Goal: Task Accomplishment & Management: Manage account settings

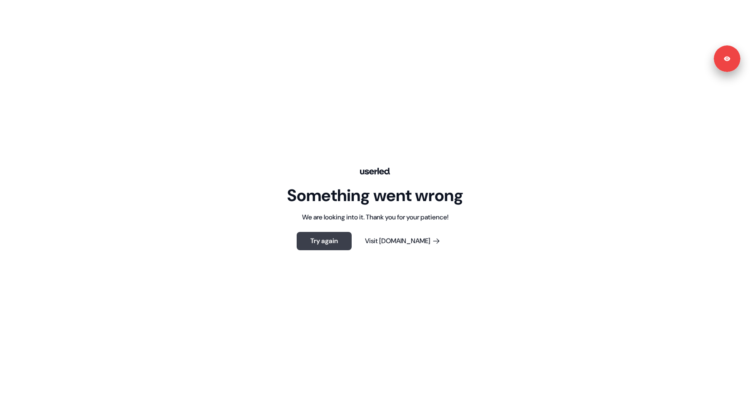
click at [342, 246] on button "Try again" at bounding box center [324, 241] width 55 height 18
click at [329, 243] on button "Try again" at bounding box center [324, 241] width 55 height 18
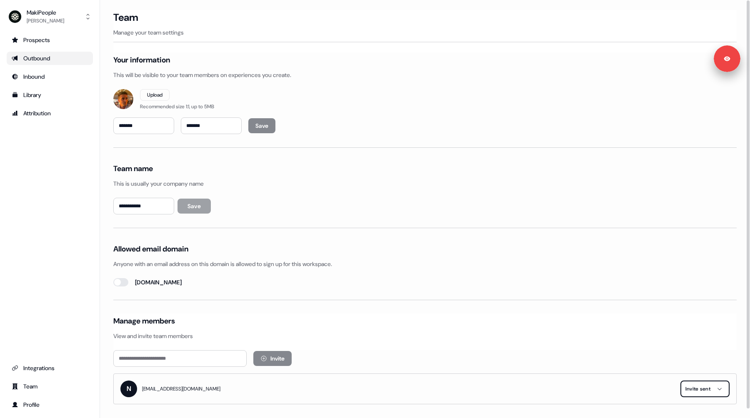
click at [42, 55] on div "Outbound" at bounding box center [50, 58] width 76 height 8
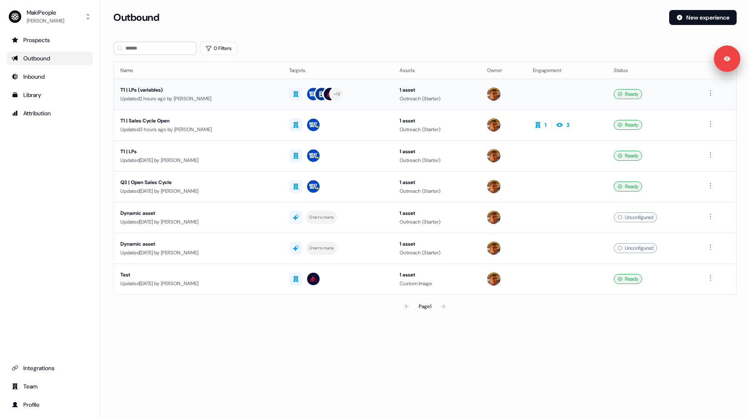
click at [266, 93] on div "T1 | LPs (variables)" at bounding box center [197, 90] width 155 height 8
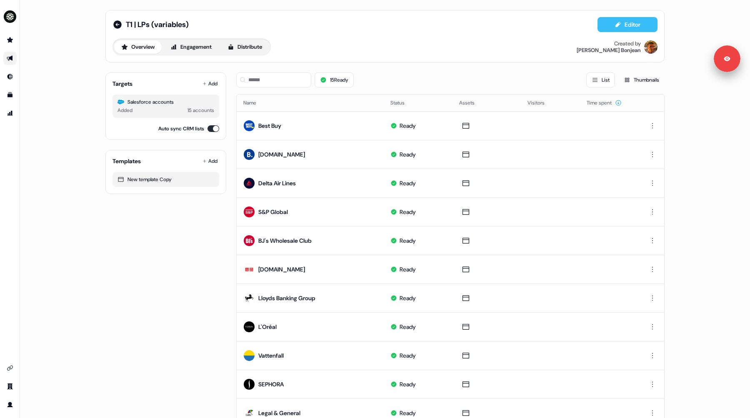
click at [622, 27] on button "Editor" at bounding box center [628, 24] width 60 height 15
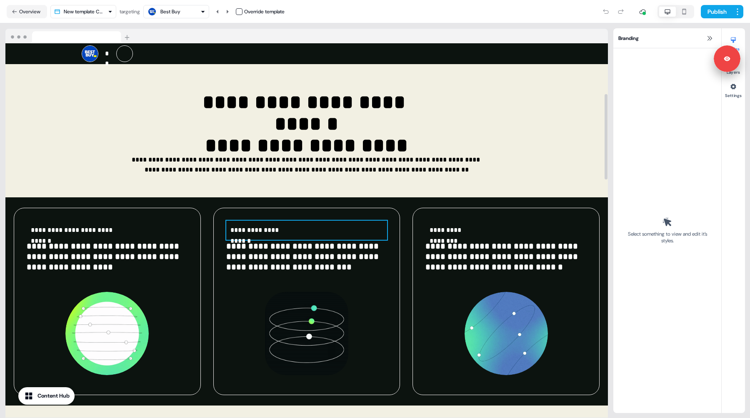
scroll to position [224, 0]
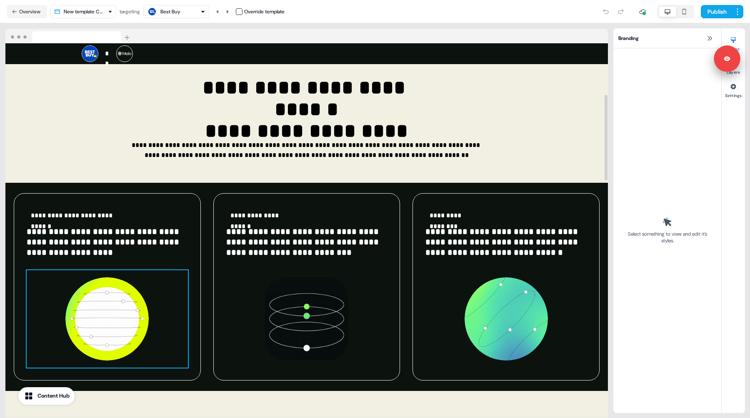
click at [158, 298] on div "To pick up a draggable item, press the space bar. While dragging, use the arrow…" at bounding box center [107, 319] width 161 height 98
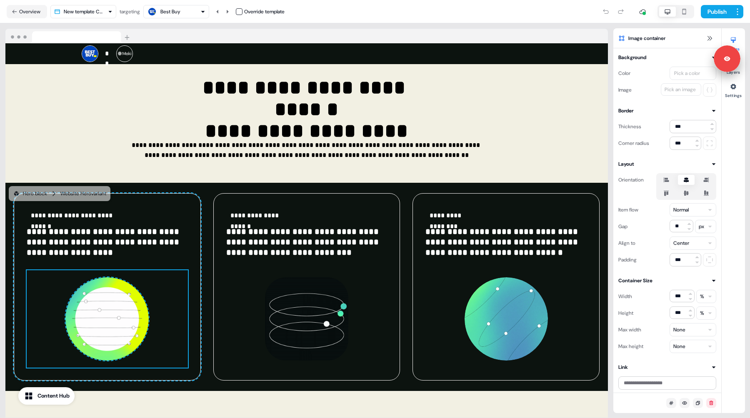
click at [681, 11] on icon "button" at bounding box center [684, 11] width 10 height 7
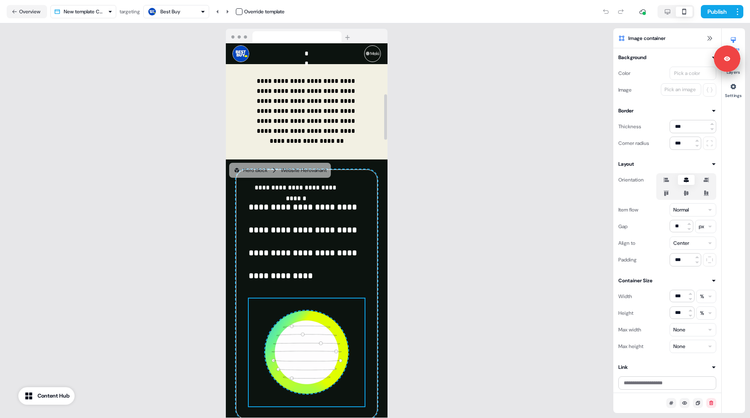
scroll to position [415, 0]
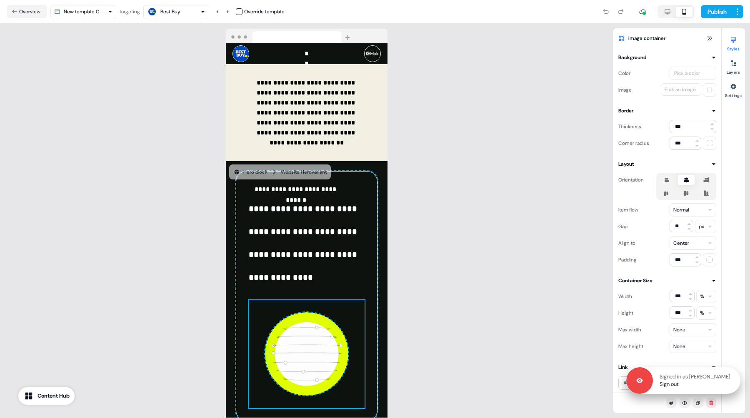
drag, startPoint x: 734, startPoint y: 62, endPoint x: 734, endPoint y: 386, distance: 323.4
click at [734, 386] on div "Signed in as Vincent Bonjean Sign out" at bounding box center [697, 380] width 88 height 15
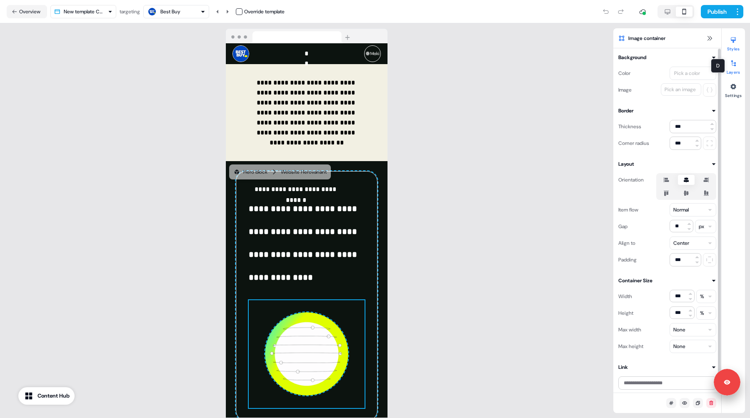
click at [727, 59] on div at bounding box center [733, 63] width 13 height 13
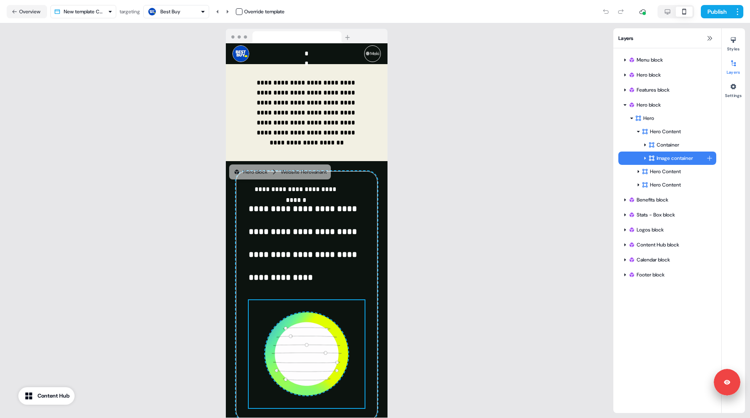
click at [661, 157] on div "Image container" at bounding box center [678, 158] width 58 height 8
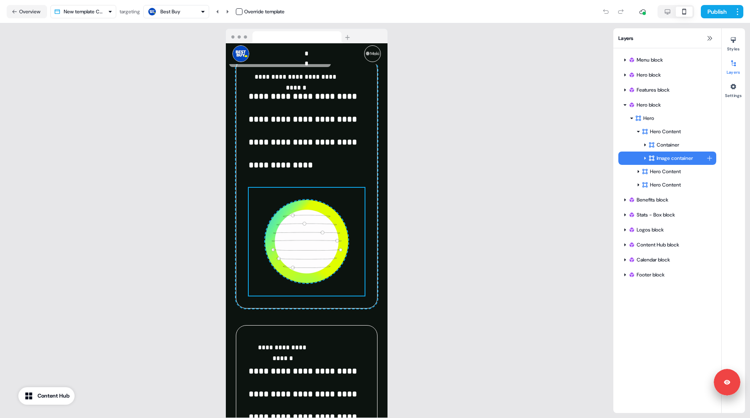
scroll to position [529, 0]
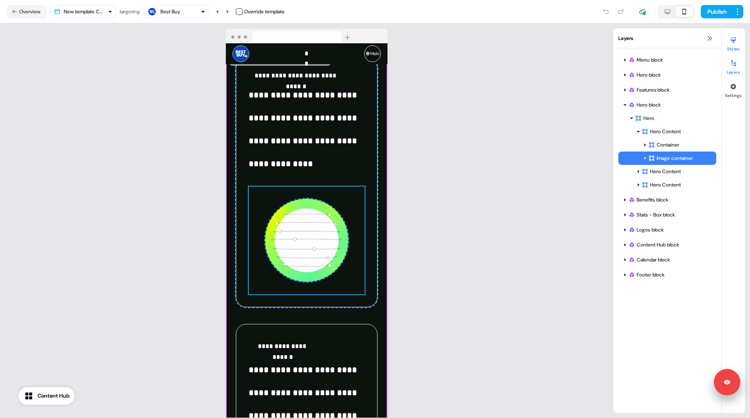
click at [736, 37] on icon at bounding box center [733, 40] width 7 height 7
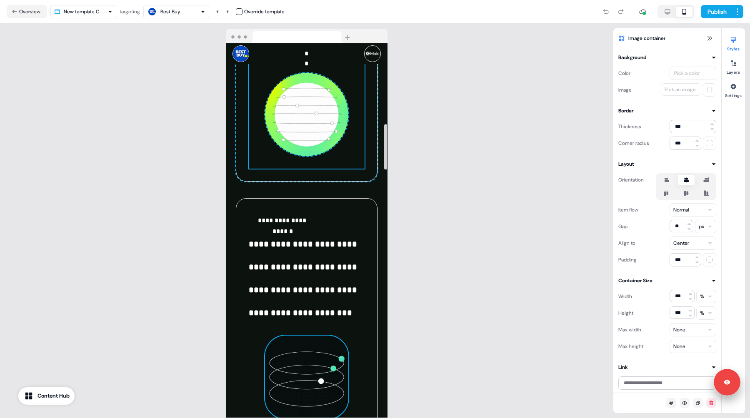
scroll to position [669, 0]
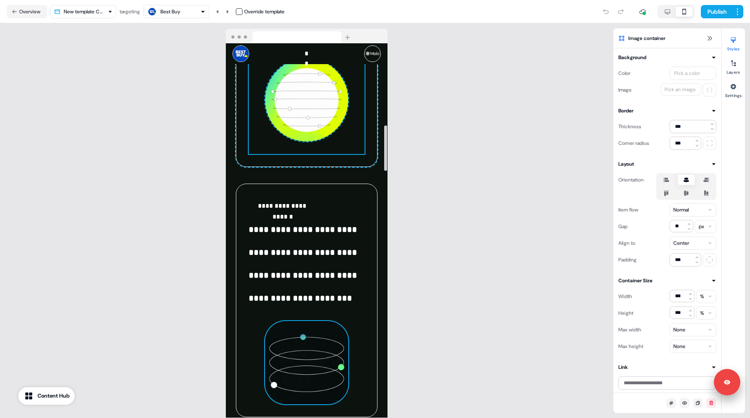
click at [318, 357] on img at bounding box center [306, 362] width 83 height 83
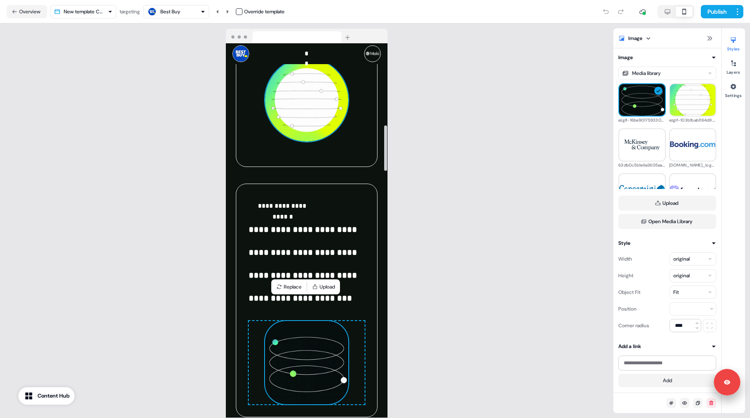
click at [307, 106] on img at bounding box center [306, 99] width 83 height 83
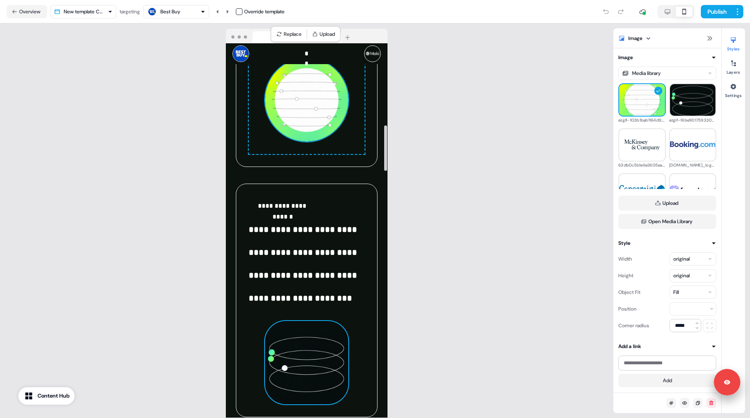
click at [327, 356] on img at bounding box center [306, 362] width 83 height 83
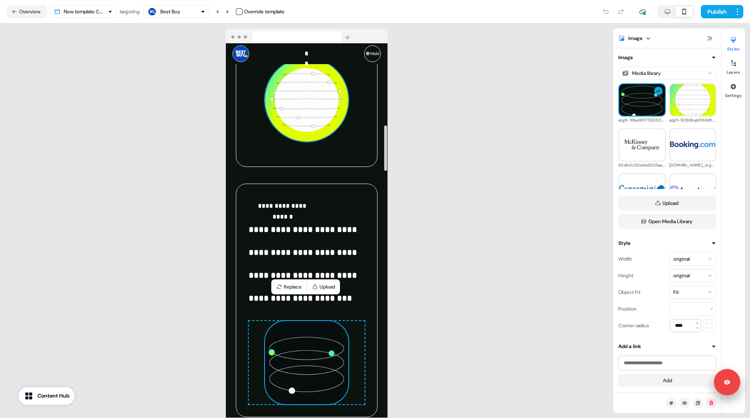
click at [317, 92] on img at bounding box center [306, 99] width 83 height 83
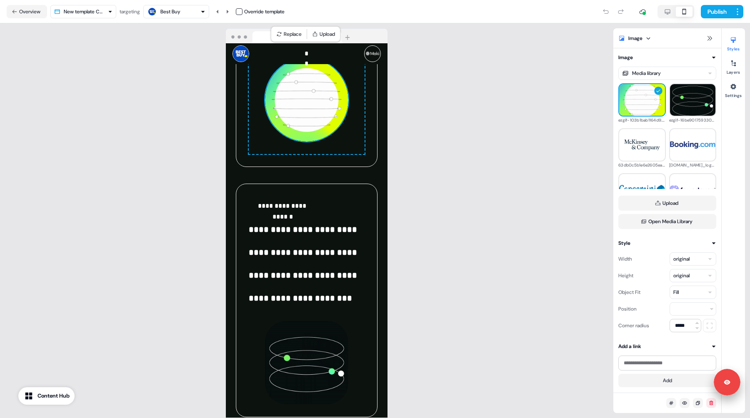
click at [701, 296] on div "Fill" at bounding box center [693, 292] width 47 height 13
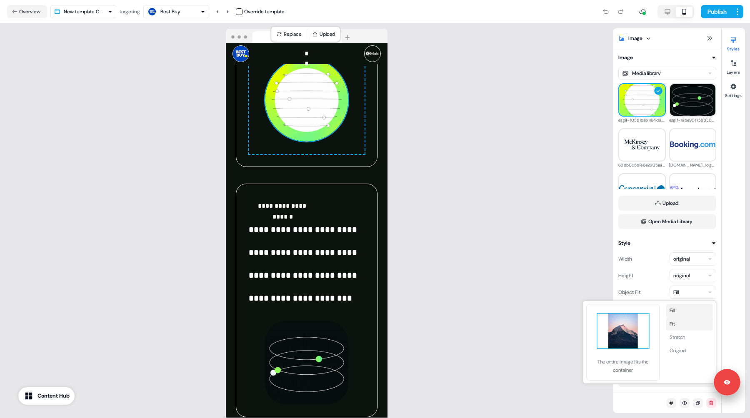
click at [683, 322] on button "Fit" at bounding box center [689, 324] width 47 height 13
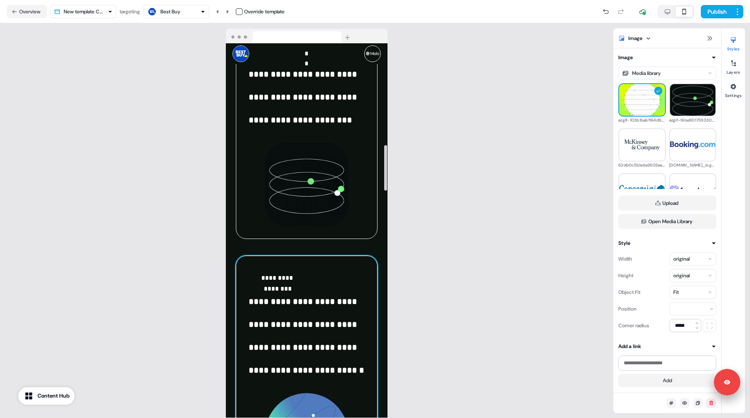
scroll to position [852, 0]
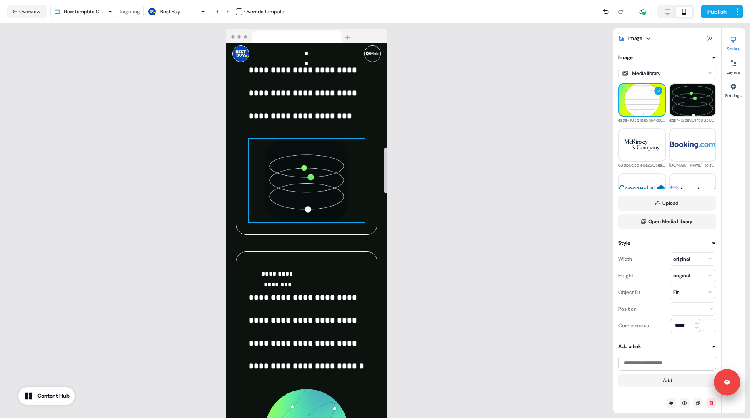
click at [351, 177] on div "To pick up a draggable item, press the space bar. While dragging, use the arrow…" at bounding box center [307, 180] width 116 height 83
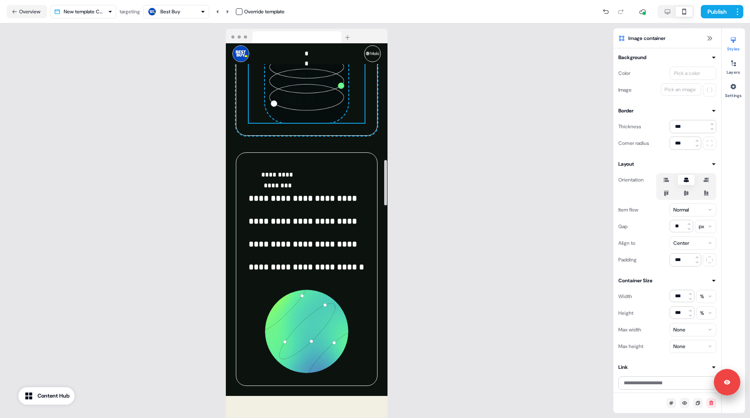
scroll to position [953, 0]
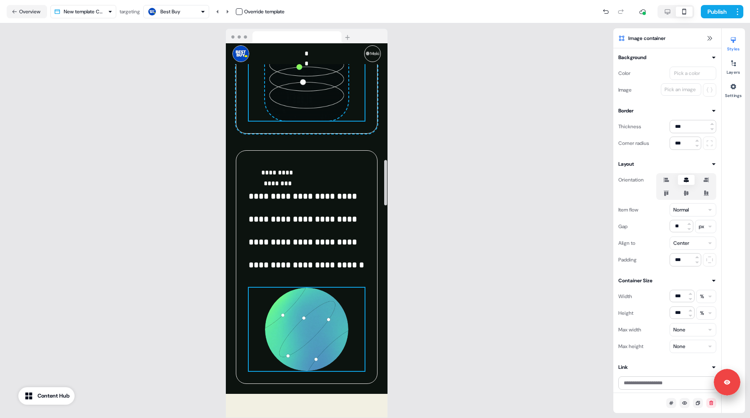
click at [356, 288] on div "To pick up a draggable item, press the space bar. While dragging, use the arrow…" at bounding box center [307, 329] width 116 height 83
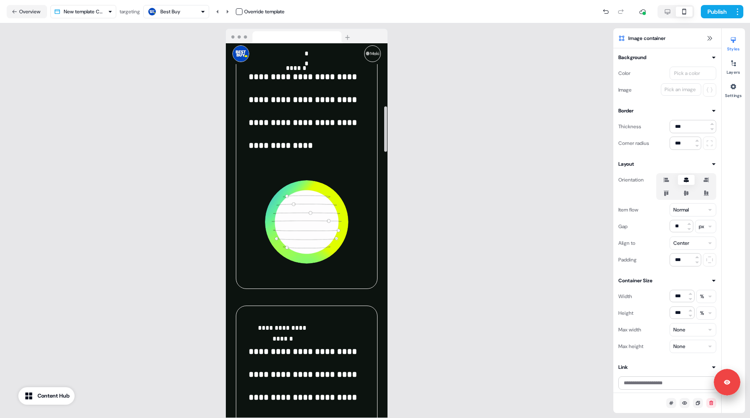
scroll to position [513, 0]
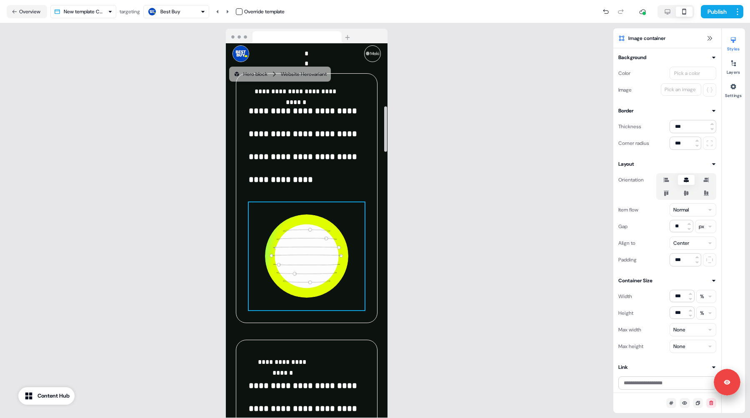
click at [359, 203] on div "To pick up a draggable item, press the space bar. While dragging, use the arrow…" at bounding box center [307, 257] width 116 height 108
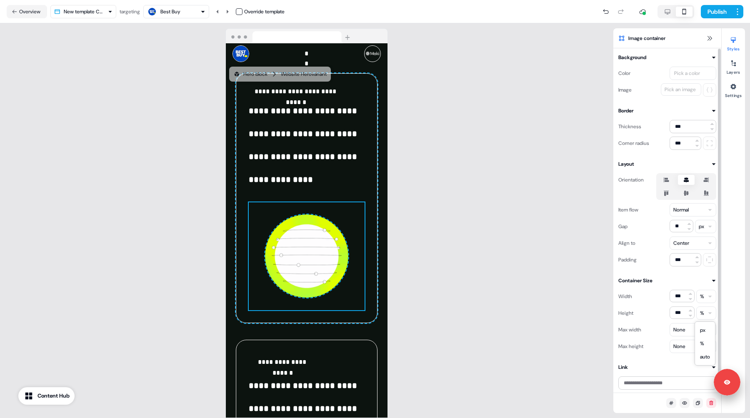
click at [701, 313] on html "**********" at bounding box center [375, 209] width 750 height 418
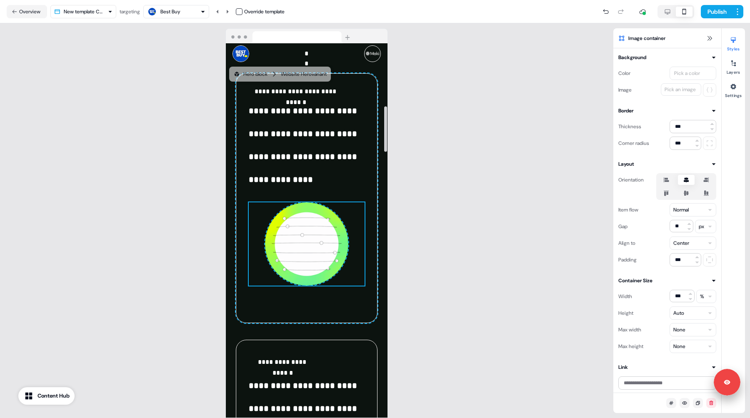
click at [298, 296] on div "**********" at bounding box center [307, 198] width 142 height 250
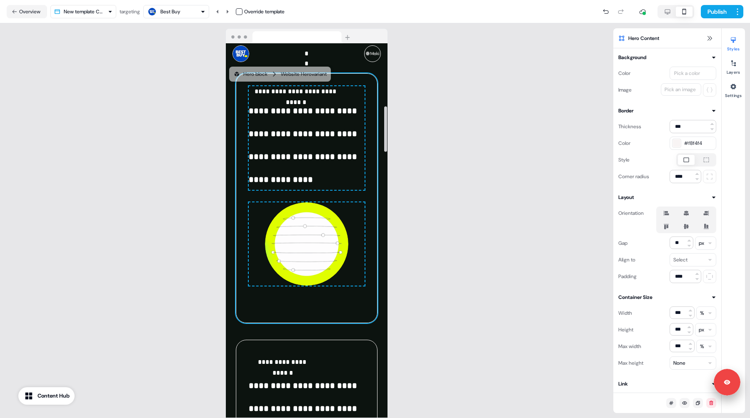
click at [373, 274] on div "**********" at bounding box center [307, 198] width 142 height 250
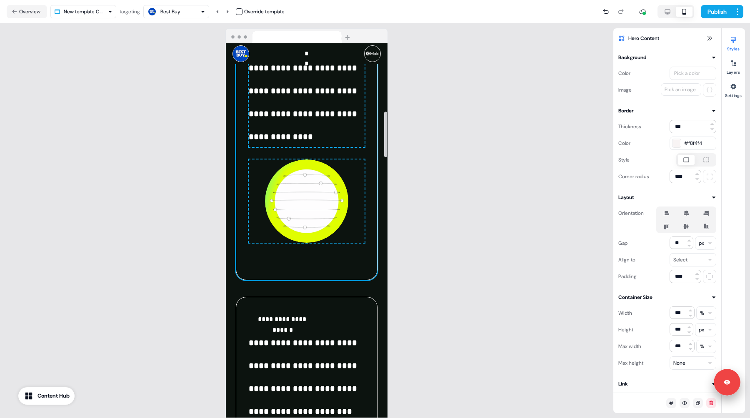
scroll to position [558, 0]
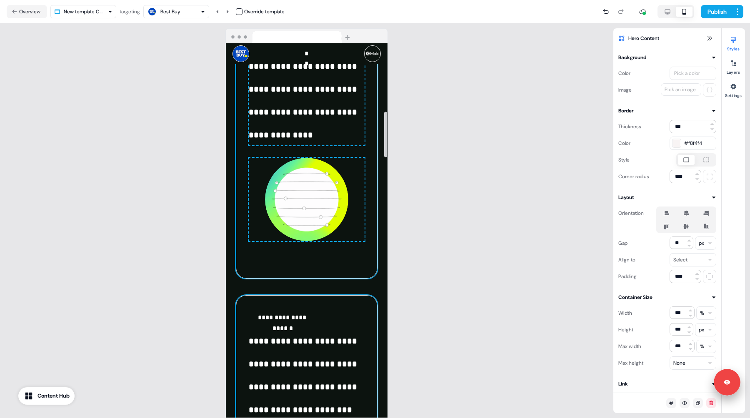
click at [372, 345] on div "**********" at bounding box center [307, 413] width 142 height 234
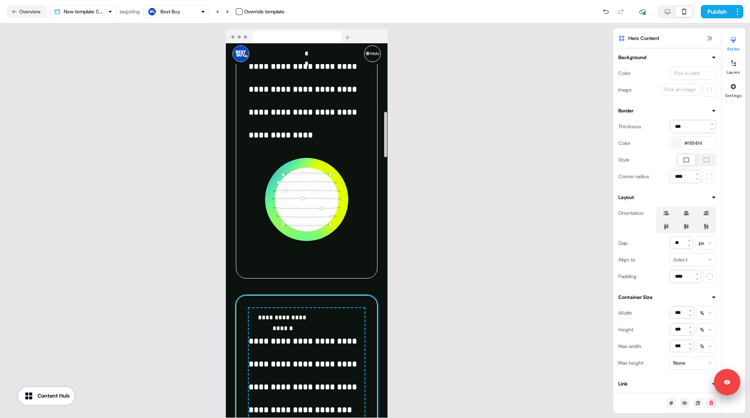
click at [376, 346] on div "**********" at bounding box center [307, 413] width 142 height 234
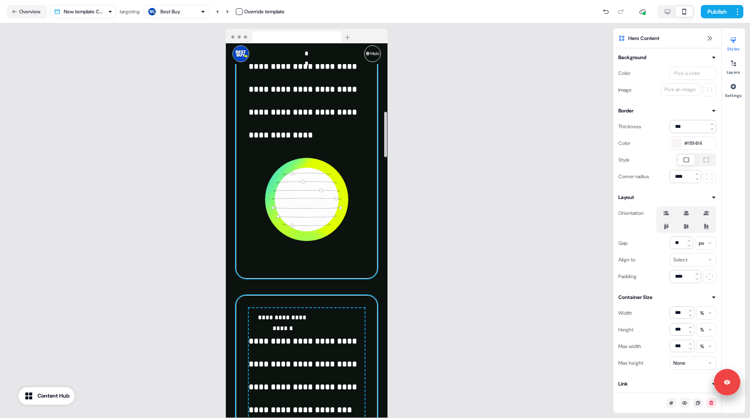
click at [374, 217] on div "**********" at bounding box center [307, 154] width 142 height 250
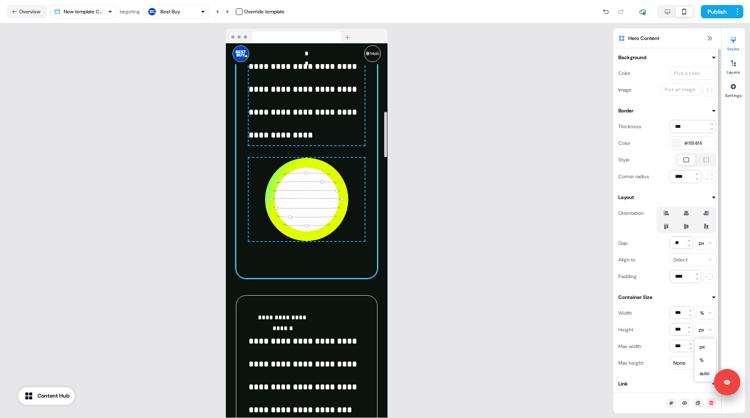
click at [706, 326] on html "**********" at bounding box center [375, 209] width 750 height 418
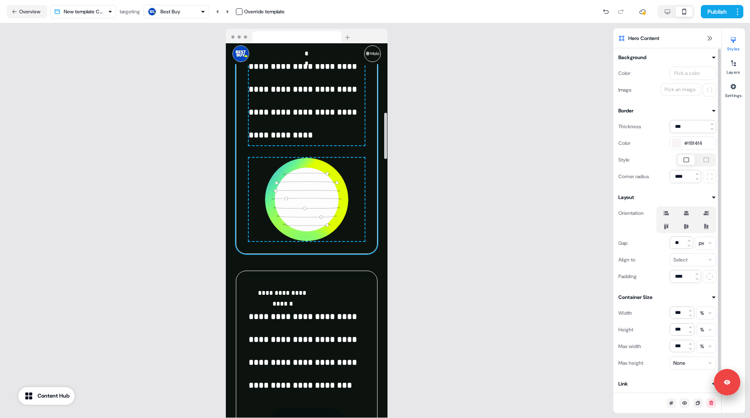
click at [172, 237] on div "**********" at bounding box center [307, 220] width 614 height 395
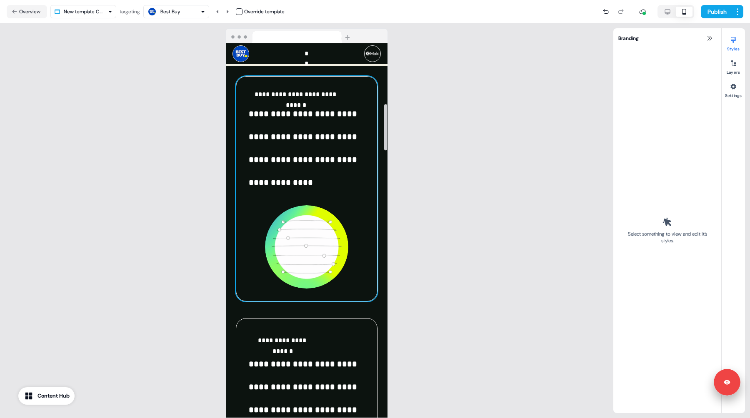
scroll to position [487, 0]
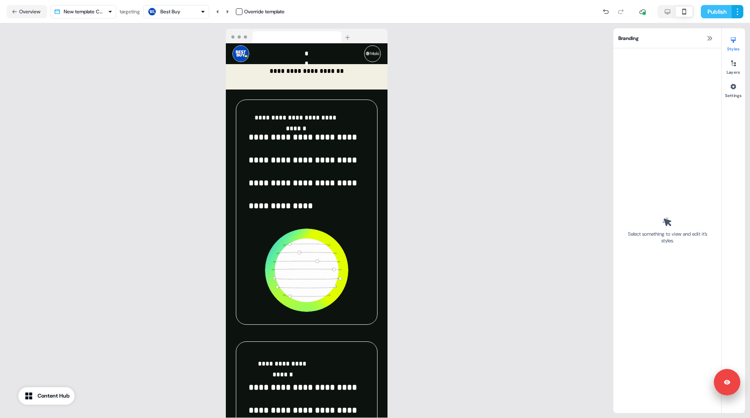
click at [709, 11] on button "Publish" at bounding box center [716, 11] width 31 height 13
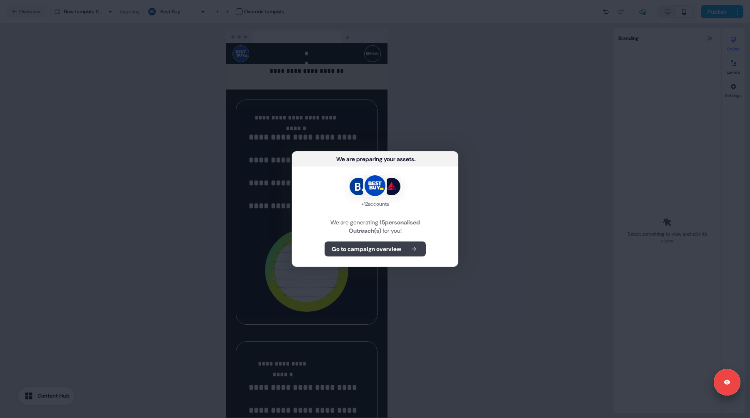
click at [389, 254] on button "Go to campaign overview" at bounding box center [375, 249] width 101 height 15
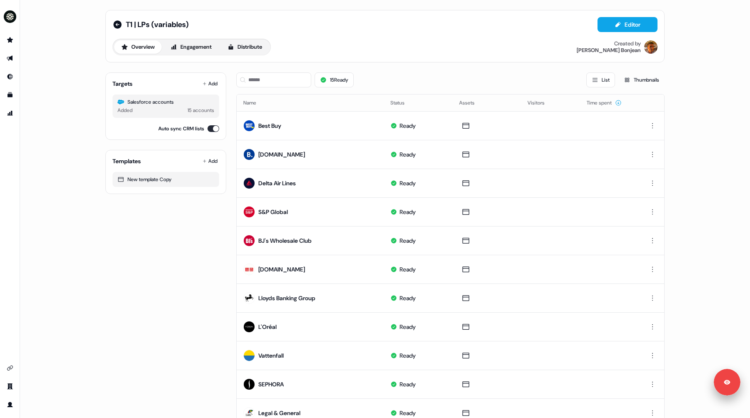
click at [176, 274] on div "Targets Add Salesforce accounts Added 15 accounts Auto sync CRM lists Templates…" at bounding box center [165, 313] width 121 height 494
click at [622, 23] on button "Editor" at bounding box center [628, 24] width 60 height 15
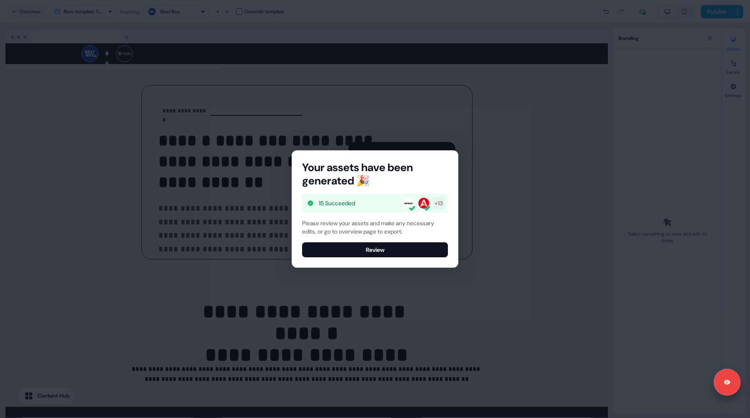
click at [384, 241] on div "Please review your assets and make any necessary edits, or go to overview page …" at bounding box center [375, 238] width 146 height 38
click at [381, 244] on button "Review" at bounding box center [375, 250] width 146 height 15
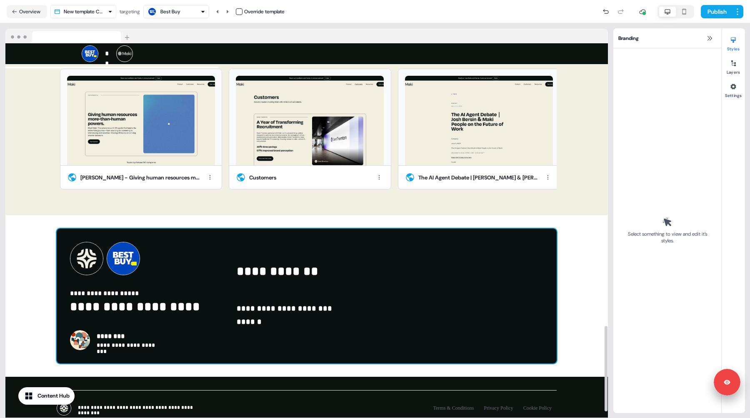
scroll to position [1261, 0]
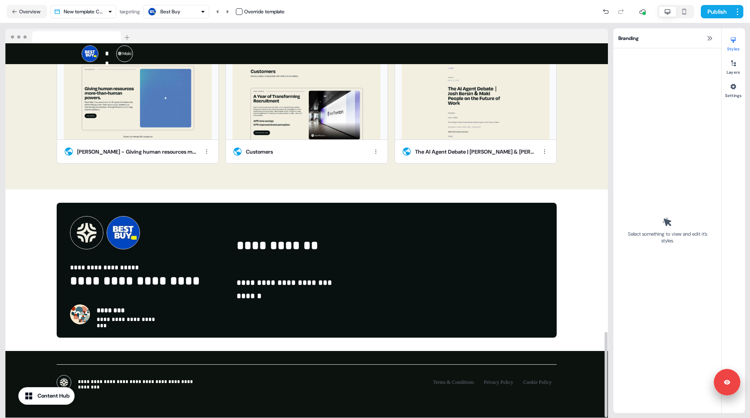
click at [165, 8] on div "Best Buy" at bounding box center [170, 12] width 20 height 8
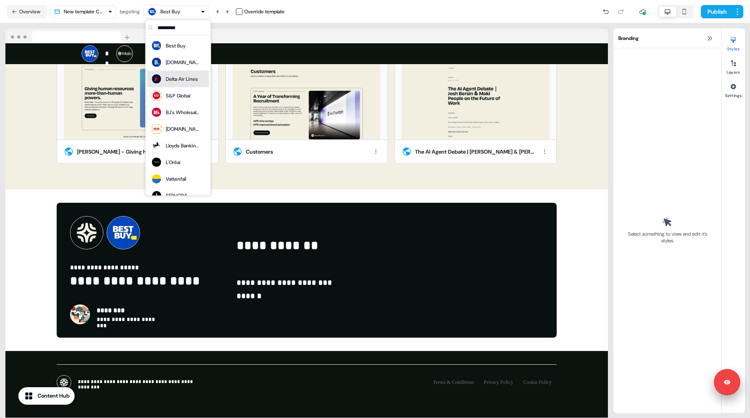
click at [170, 79] on div "Delta Air Lines" at bounding box center [182, 79] width 32 height 8
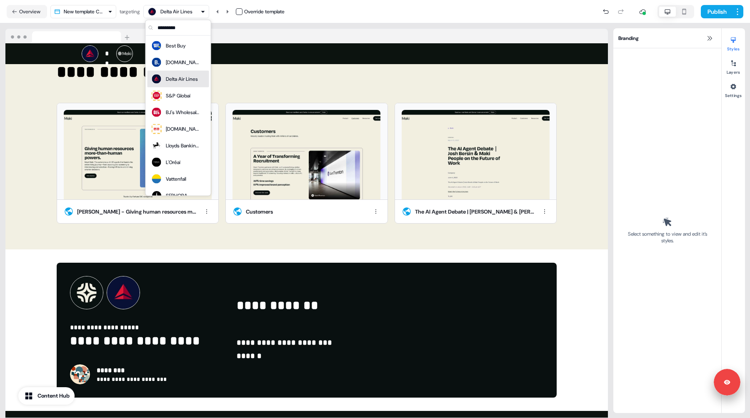
scroll to position [1261, 0]
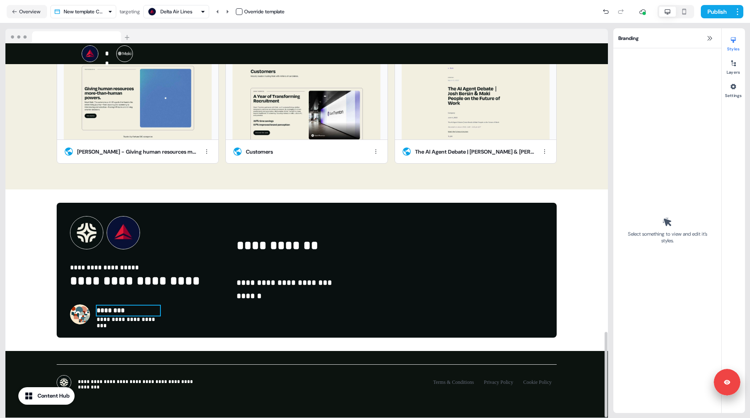
click at [122, 306] on p "********" at bounding box center [128, 311] width 63 height 10
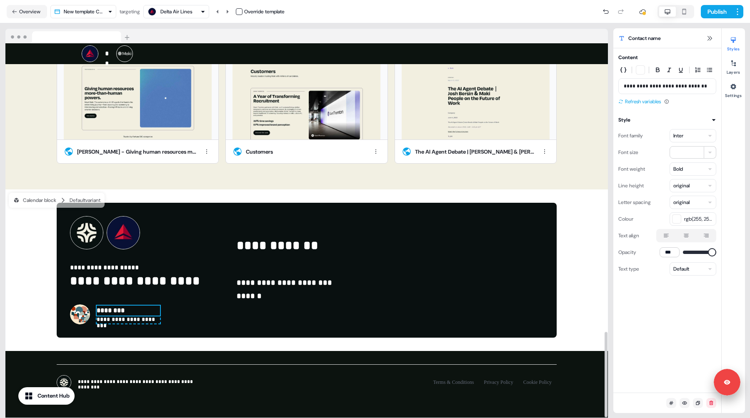
click at [648, 102] on button "Refresh variables" at bounding box center [640, 102] width 43 height 8
click at [81, 305] on img at bounding box center [80, 315] width 20 height 20
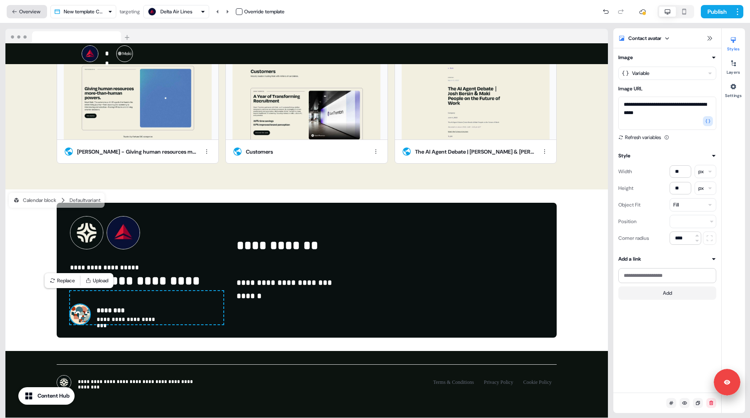
click at [35, 17] on button "Overview" at bounding box center [27, 11] width 40 height 13
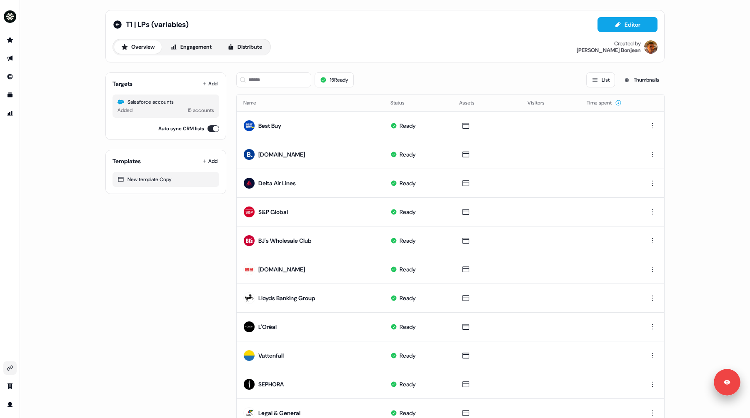
click at [10, 368] on icon "Go to integrations" at bounding box center [10, 368] width 7 height 7
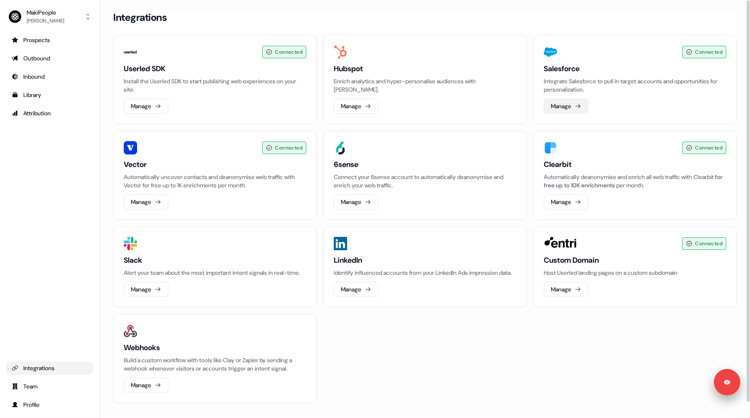
click at [562, 103] on button "Manage" at bounding box center [566, 106] width 45 height 15
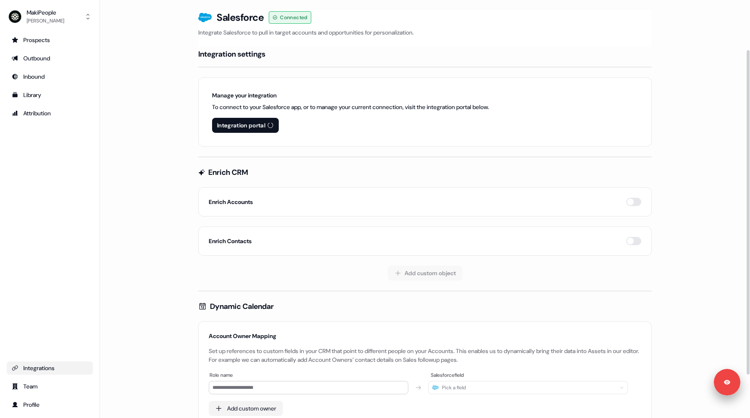
scroll to position [120, 0]
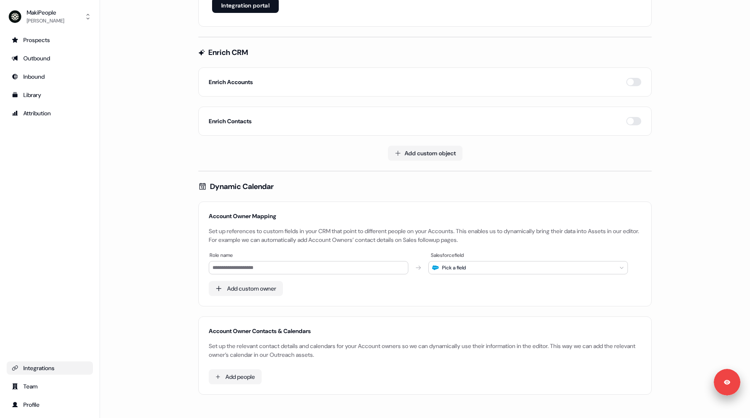
click at [48, 372] on div "Integrations" at bounding box center [50, 368] width 76 height 8
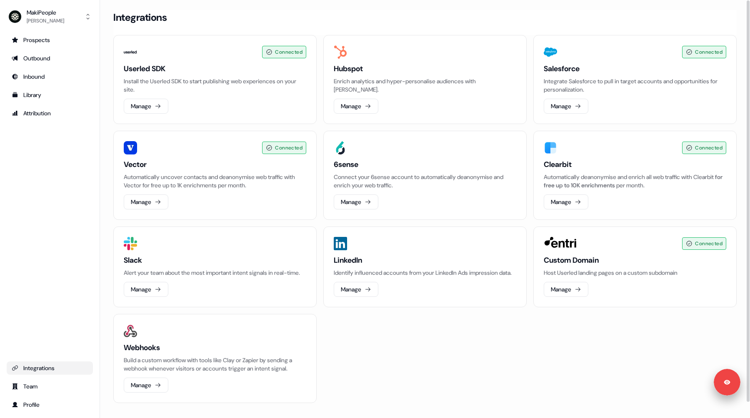
click at [412, 7] on div "Loading... Integrations Connected Userled SDK Install the Userled SDK to start …" at bounding box center [425, 209] width 650 height 418
click at [48, 64] on link "Outbound" at bounding box center [50, 58] width 86 height 13
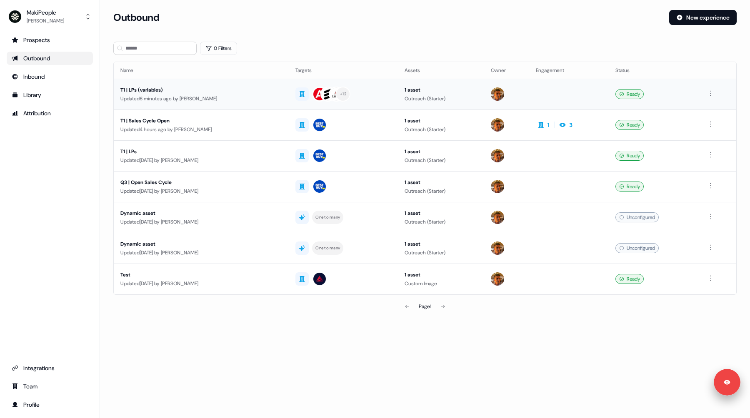
click at [248, 93] on div "T1 | LPs (variables)" at bounding box center [201, 90] width 162 height 8
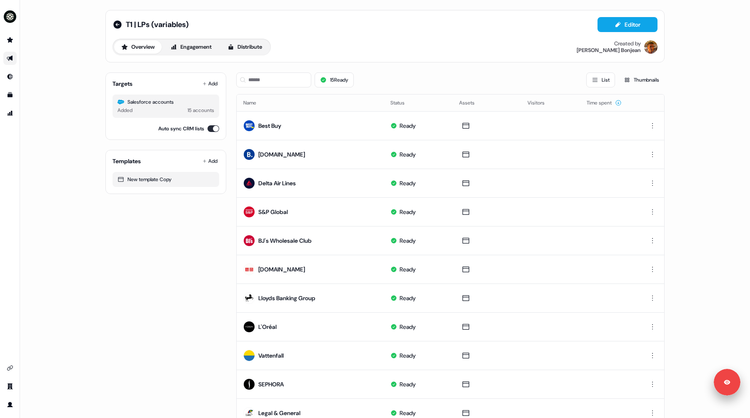
click at [110, 26] on div "T1 | LPs (variables) Editor Overview Engagement Distribute Created by Vincent B…" at bounding box center [384, 36] width 559 height 53
click at [118, 27] on icon at bounding box center [117, 24] width 8 height 8
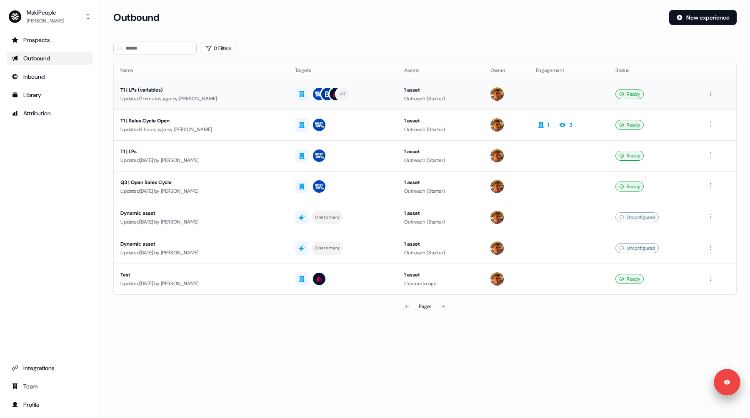
click at [249, 104] on td "T1 | LPs (variables) Updated 7 minutes ago by Vincent Bonjean" at bounding box center [201, 94] width 175 height 31
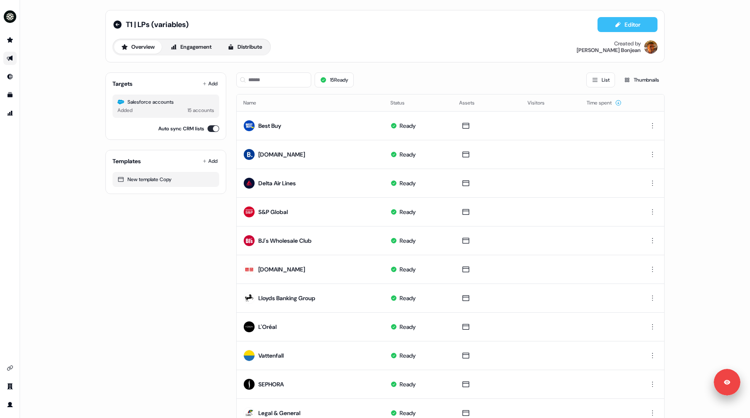
click at [627, 23] on button "Editor" at bounding box center [628, 24] width 60 height 15
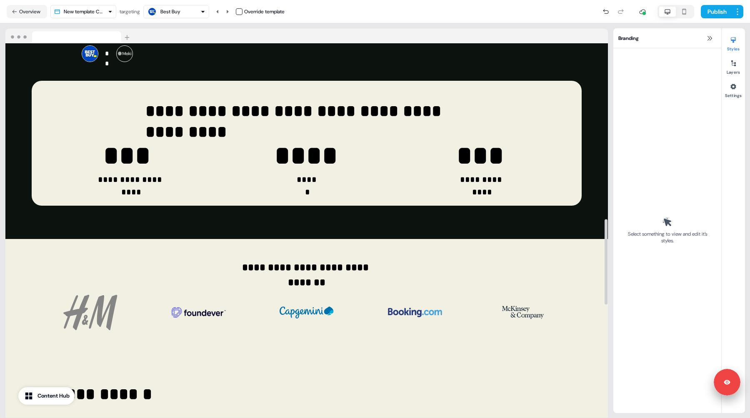
scroll to position [1261, 0]
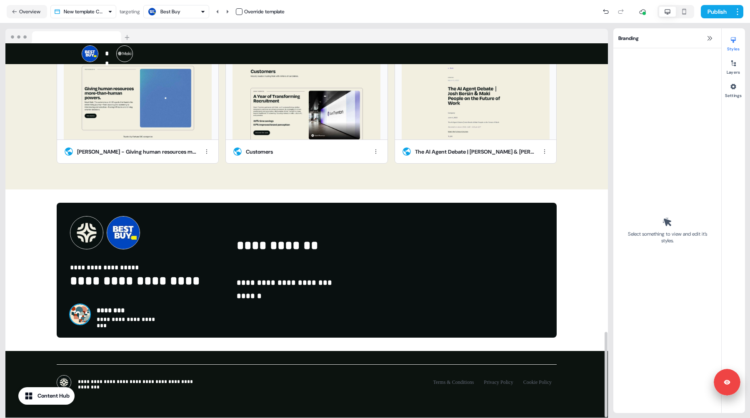
click at [80, 309] on img at bounding box center [80, 315] width 20 height 20
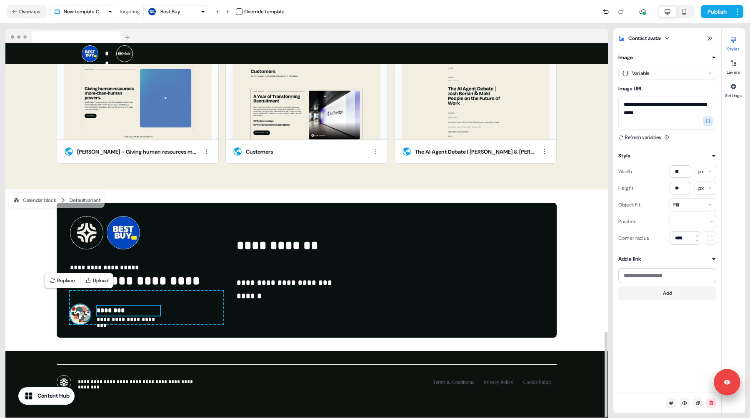
click at [114, 306] on p "********" at bounding box center [128, 311] width 63 height 10
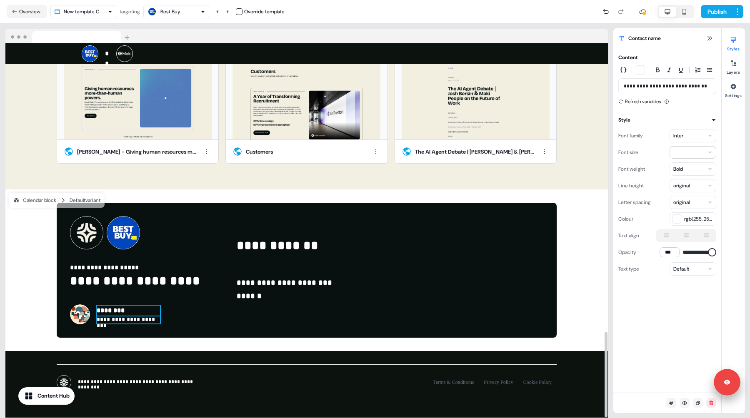
click at [113, 317] on p "**********" at bounding box center [128, 320] width 63 height 7
click at [108, 306] on p "********" at bounding box center [128, 311] width 63 height 10
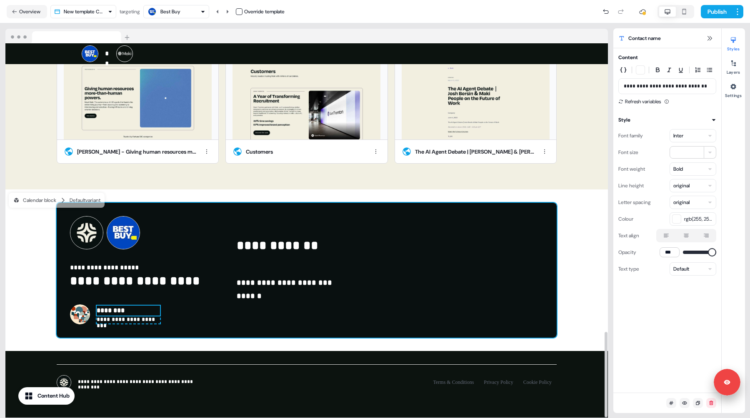
click at [70, 301] on div "**********" at bounding box center [307, 270] width 500 height 135
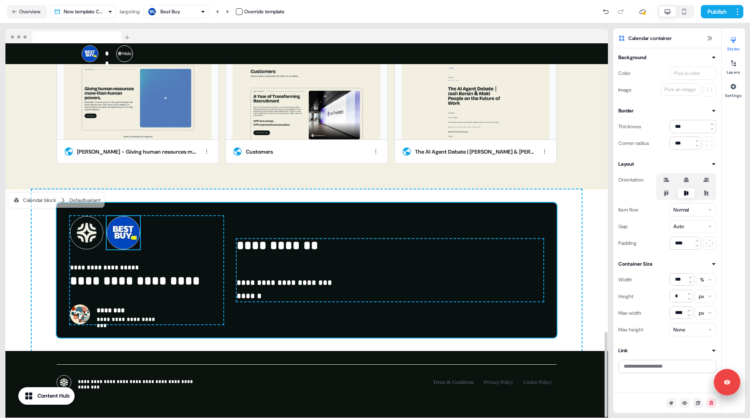
click at [126, 228] on img at bounding box center [123, 232] width 33 height 33
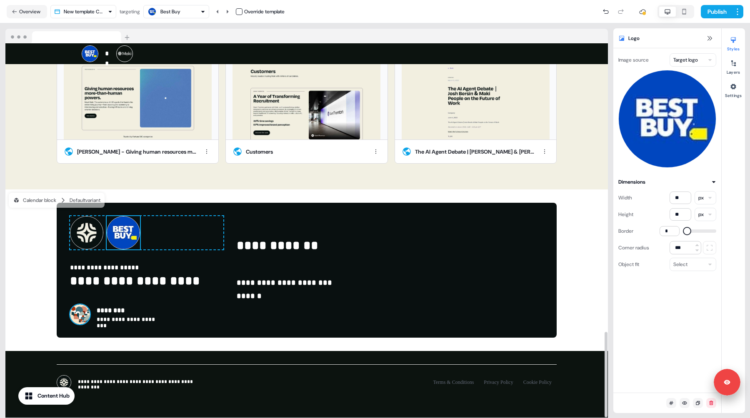
click at [76, 306] on img at bounding box center [80, 315] width 20 height 20
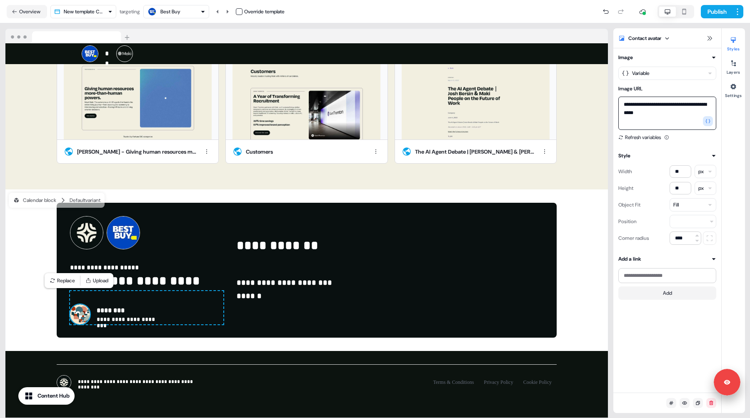
click at [634, 103] on textarea "**********" at bounding box center [668, 113] width 98 height 33
click at [632, 74] on html "**********" at bounding box center [375, 209] width 750 height 418
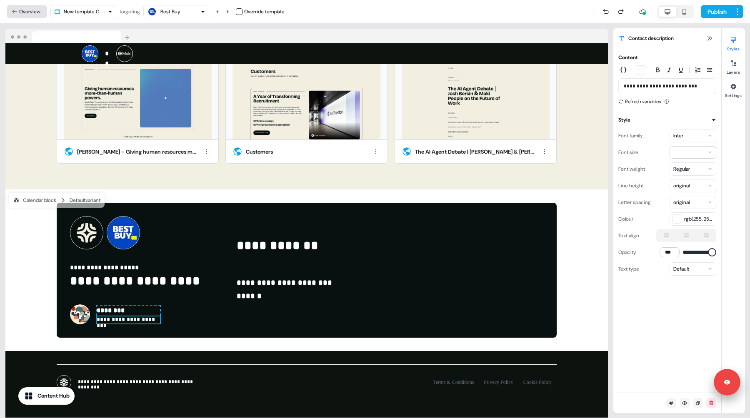
click at [35, 13] on button "Overview" at bounding box center [27, 11] width 40 height 13
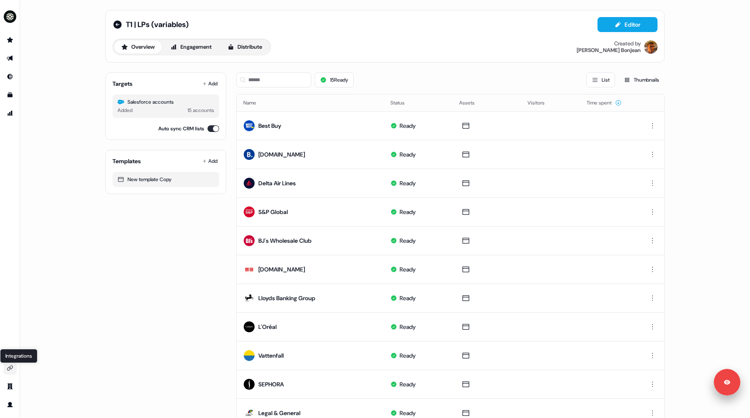
click at [11, 369] on icon "Go to integrations" at bounding box center [10, 368] width 6 height 5
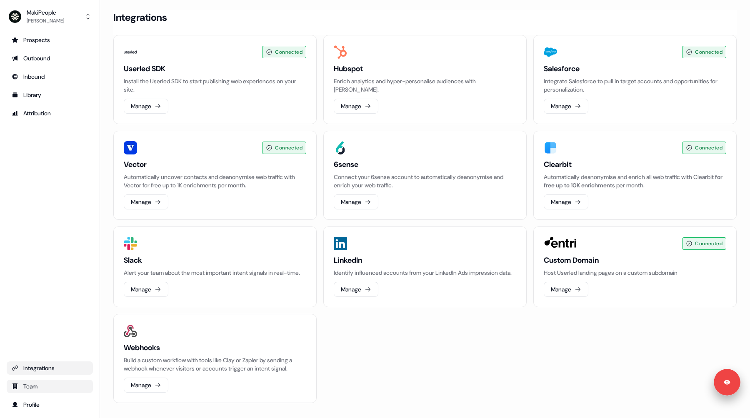
click at [38, 386] on div "Team" at bounding box center [50, 387] width 76 height 8
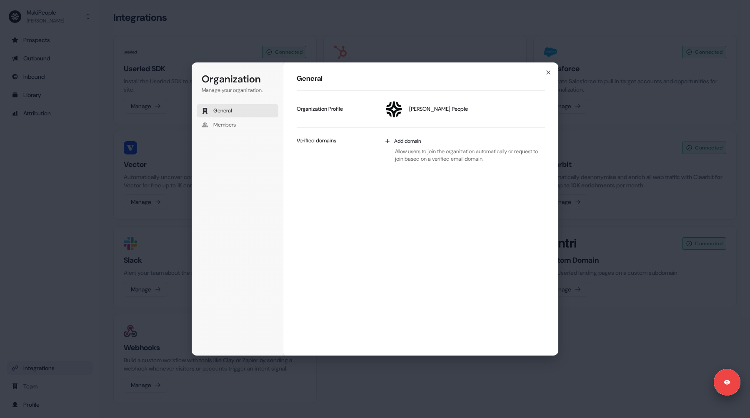
click at [39, 365] on div "Organization Manage your organization. General Members Organization General Mak…" at bounding box center [375, 209] width 750 height 418
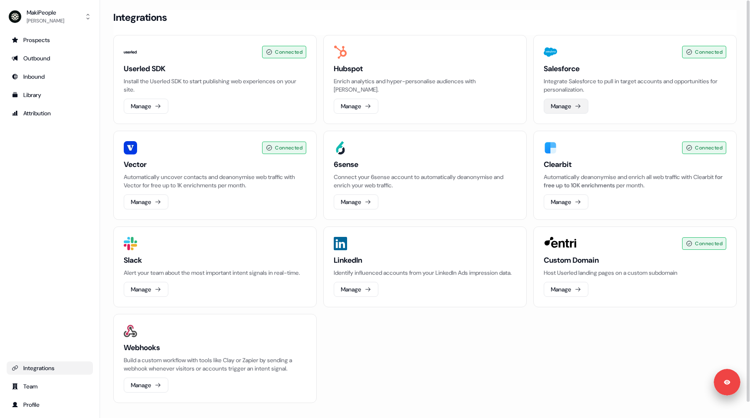
click at [566, 106] on button "Manage" at bounding box center [566, 106] width 45 height 15
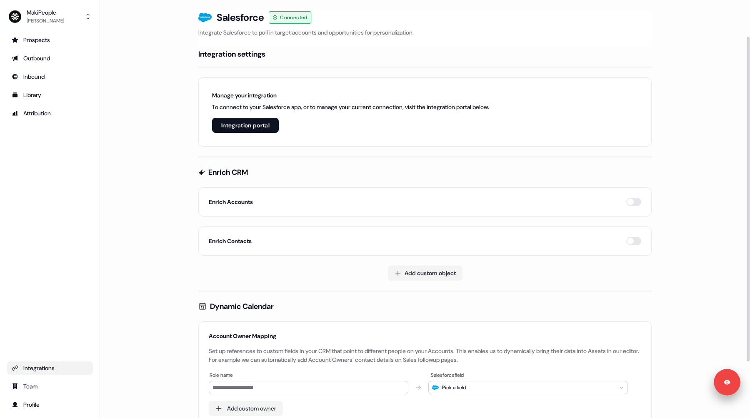
scroll to position [120, 0]
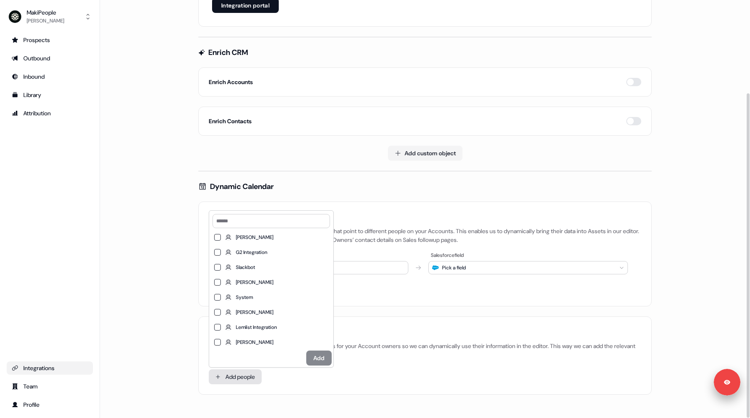
click at [237, 377] on html "For the best experience switch devices to a bigger screen. Go to Userled.io Mak…" at bounding box center [375, 209] width 750 height 418
click at [217, 312] on button "Michael Asiwaju" at bounding box center [217, 312] width 7 height 7
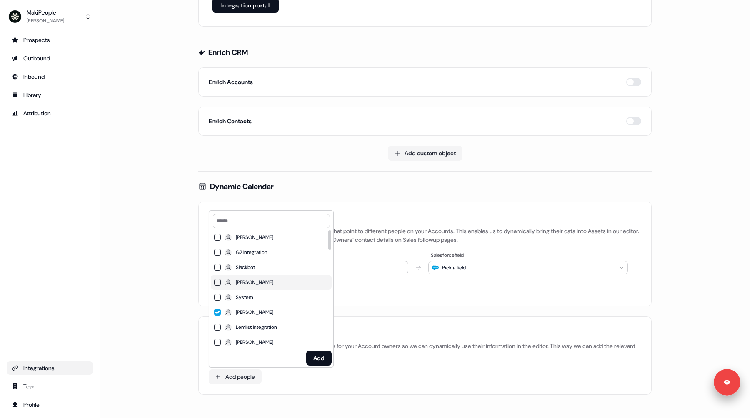
click at [217, 280] on button "[PERSON_NAME]" at bounding box center [217, 282] width 7 height 7
click at [317, 360] on button "Add" at bounding box center [318, 358] width 25 height 15
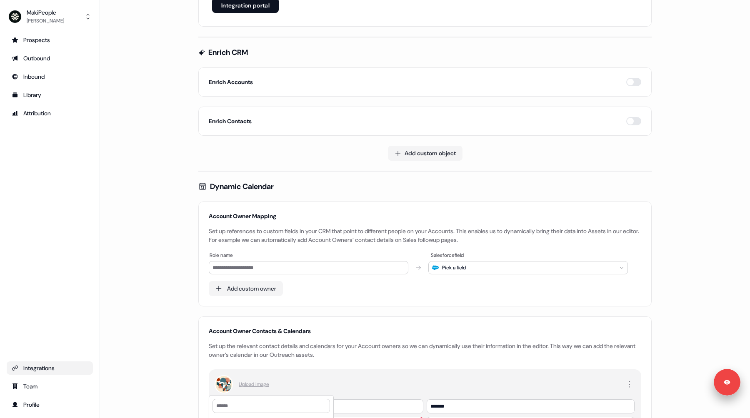
scroll to position [305, 0]
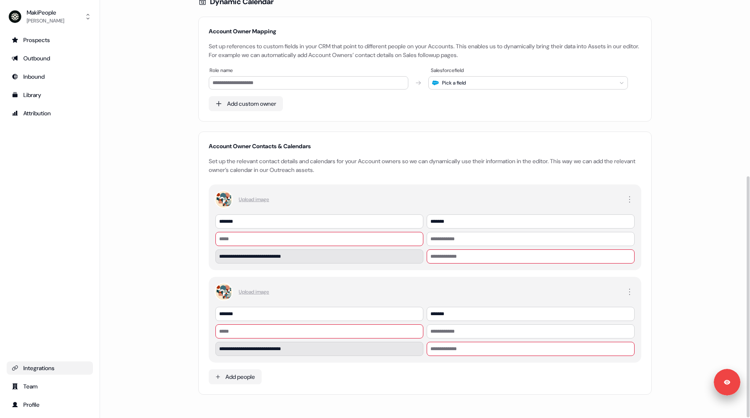
click at [243, 200] on label "Upload image" at bounding box center [254, 199] width 30 height 8
click at [0, 0] on input "Upload image" at bounding box center [0, 0] width 0 height 0
click at [227, 243] on input at bounding box center [319, 239] width 208 height 14
click at [445, 257] on input at bounding box center [531, 257] width 208 height 14
click at [441, 256] on input at bounding box center [531, 257] width 208 height 14
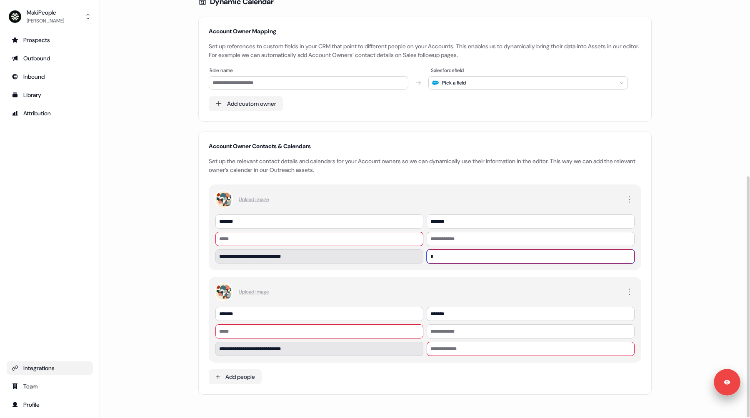
type input "*"
click at [443, 272] on div "**********" at bounding box center [425, 285] width 433 height 200
click at [436, 255] on input "*" at bounding box center [531, 257] width 208 height 14
click at [653, 258] on section "**********" at bounding box center [425, 62] width 480 height 714
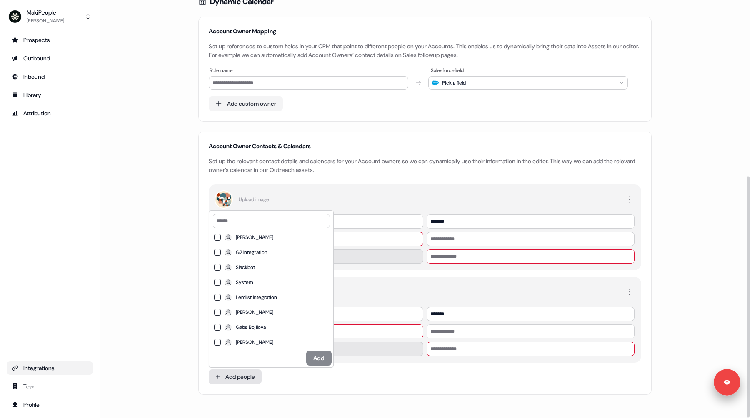
click at [235, 378] on html "**********" at bounding box center [375, 209] width 750 height 418
click at [175, 288] on html "**********" at bounding box center [375, 209] width 750 height 418
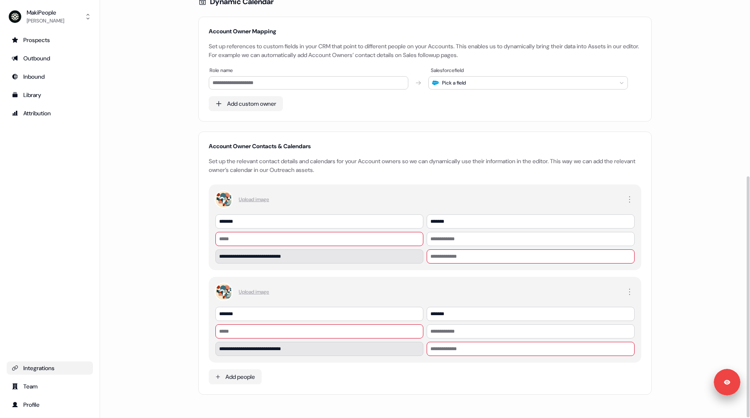
click at [220, 202] on img at bounding box center [223, 199] width 17 height 17
click at [441, 256] on input at bounding box center [531, 257] width 208 height 14
click at [441, 351] on input at bounding box center [531, 349] width 208 height 14
click at [438, 256] on input at bounding box center [531, 257] width 208 height 14
click at [193, 244] on section "**********" at bounding box center [425, 62] width 480 height 714
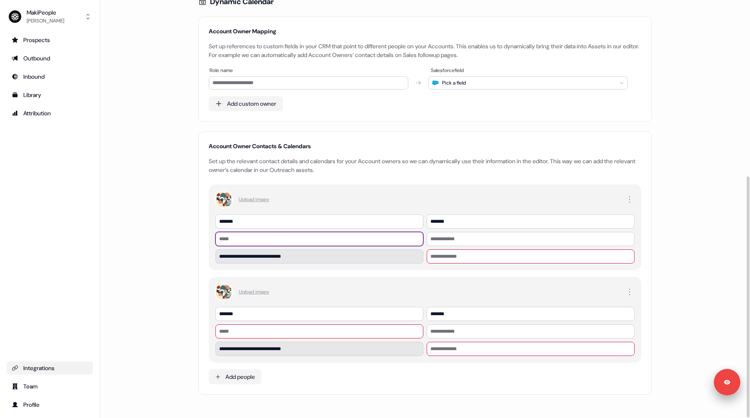
click at [228, 239] on input at bounding box center [319, 239] width 208 height 14
